Goal: Find specific page/section: Find specific page/section

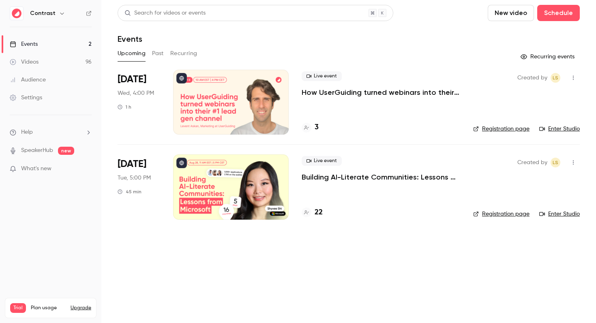
click at [35, 77] on div "Audience" at bounding box center [28, 80] width 36 height 8
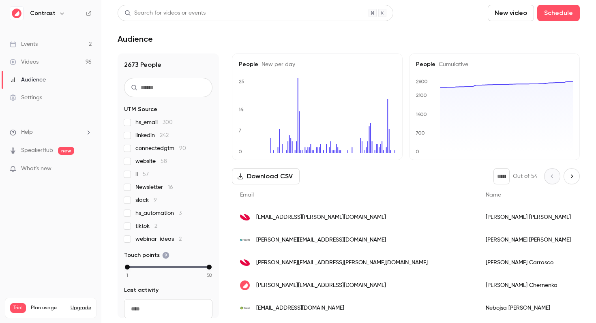
click at [292, 217] on span "[EMAIL_ADDRESS][PERSON_NAME][DOMAIN_NAME]" at bounding box center [321, 217] width 130 height 9
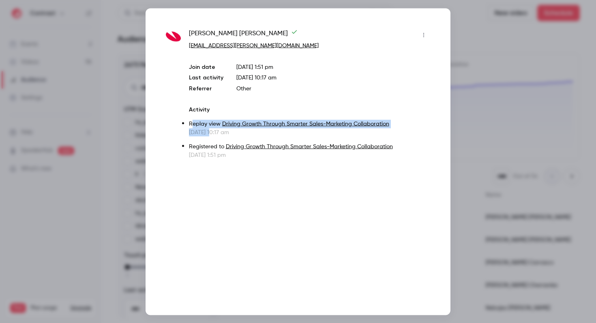
drag, startPoint x: 191, startPoint y: 123, endPoint x: 223, endPoint y: 131, distance: 33.8
click at [224, 131] on li "Replay view Driving Growth Through Smarter Sales-Marketing Collaboration [DATE]…" at bounding box center [309, 127] width 241 height 18
click at [507, 138] on div at bounding box center [298, 161] width 596 height 323
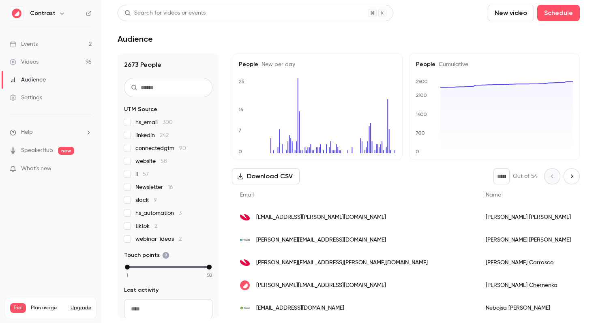
click at [296, 221] on span "[EMAIL_ADDRESS][PERSON_NAME][DOMAIN_NAME]" at bounding box center [321, 217] width 130 height 9
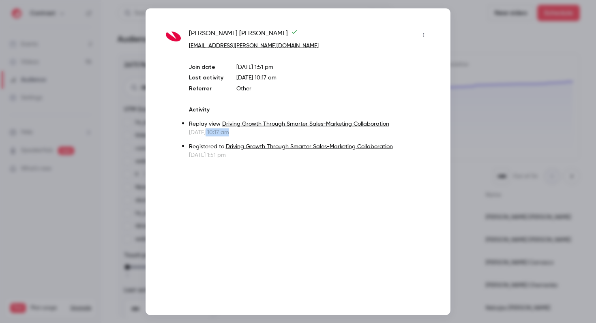
drag, startPoint x: 221, startPoint y: 132, endPoint x: 245, endPoint y: 132, distance: 23.5
click at [245, 132] on p "[DATE] 10:17 am" at bounding box center [309, 132] width 241 height 8
click at [489, 99] on div at bounding box center [298, 161] width 596 height 323
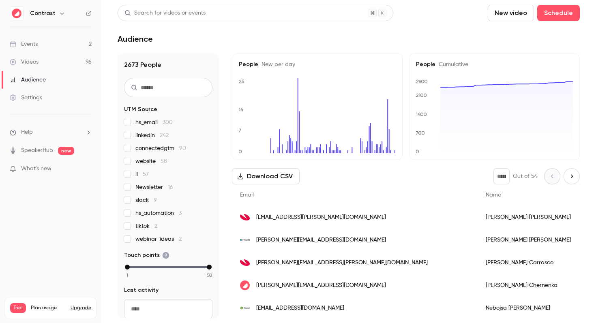
click at [478, 223] on div "[PERSON_NAME]" at bounding box center [530, 217] width 105 height 23
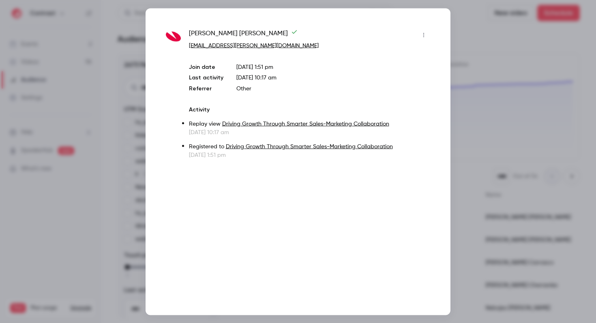
drag, startPoint x: 192, startPoint y: 131, endPoint x: 209, endPoint y: 131, distance: 17.0
click at [209, 131] on p "[DATE] 10:17 am" at bounding box center [309, 132] width 241 height 8
drag, startPoint x: 243, startPoint y: 133, endPoint x: 194, endPoint y: 132, distance: 49.1
click at [194, 132] on p "[DATE] 10:17 am" at bounding box center [309, 132] width 241 height 8
click at [497, 100] on div at bounding box center [298, 161] width 596 height 323
